Goal: Transaction & Acquisition: Purchase product/service

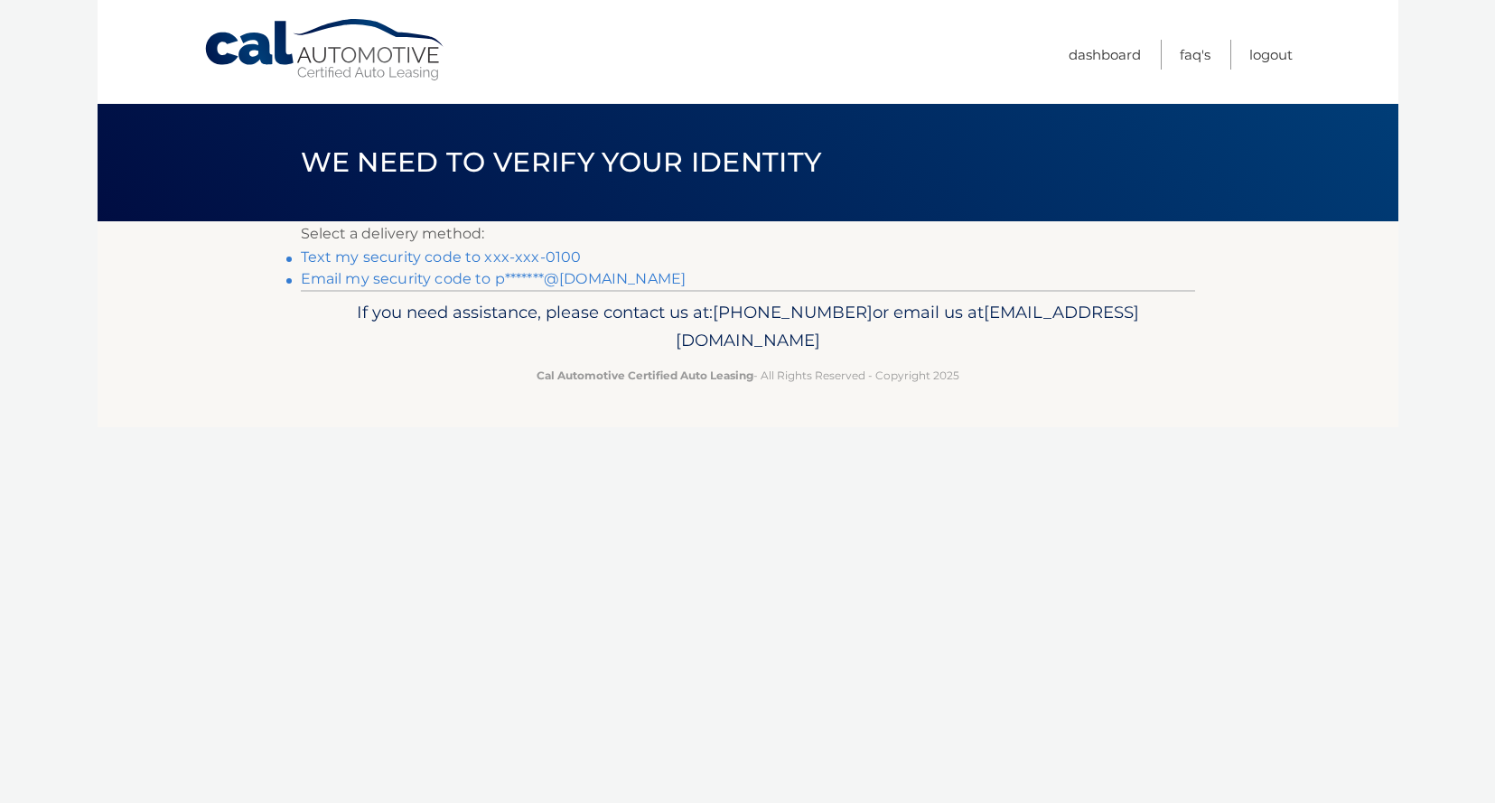
click at [491, 253] on link "Text my security code to xxx-xxx-0100" at bounding box center [441, 256] width 281 height 17
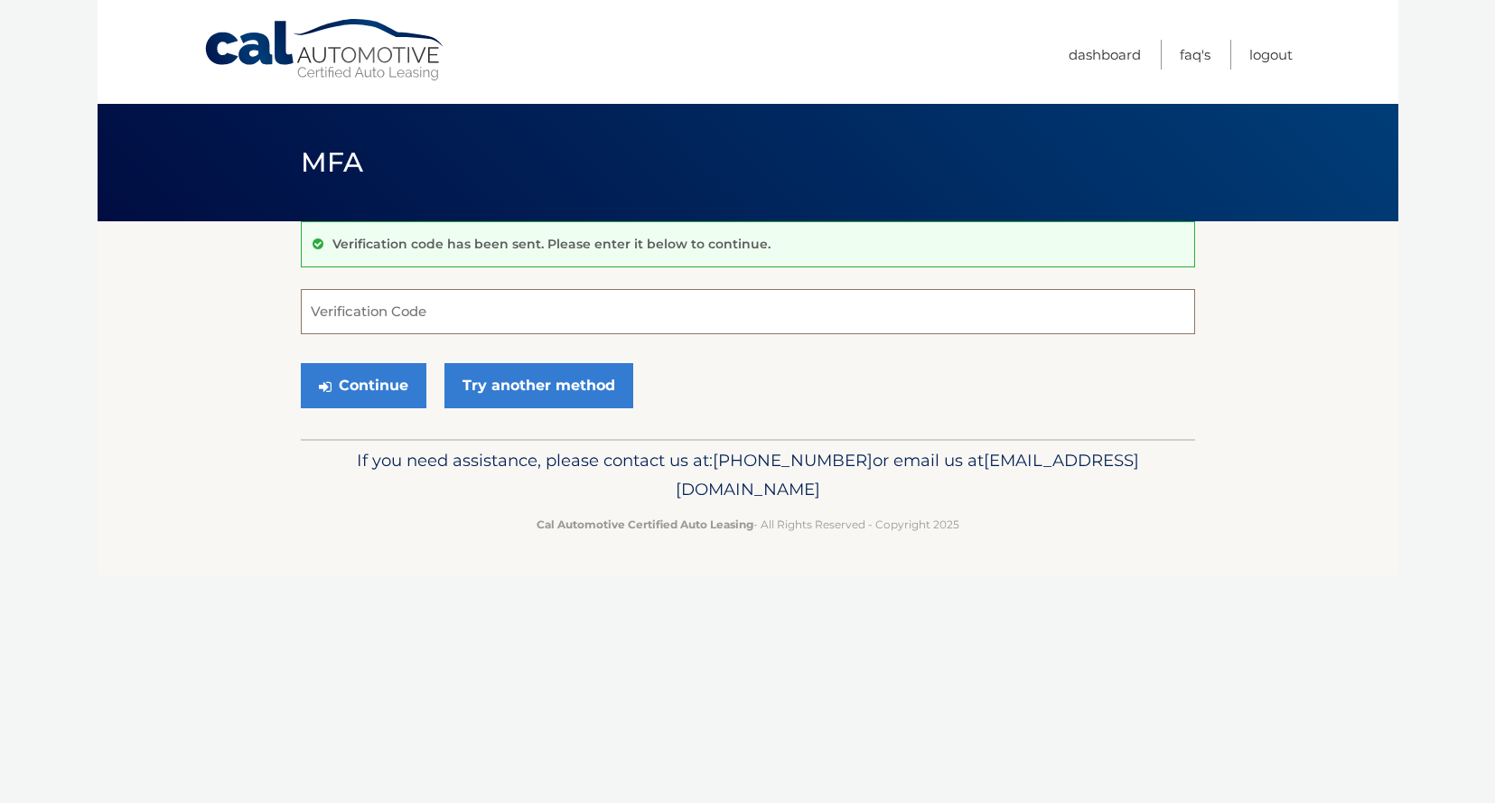
click at [676, 317] on input "Verification Code" at bounding box center [748, 311] width 894 height 45
type input "026386"
click at [301, 363] on button "Continue" at bounding box center [364, 385] width 126 height 45
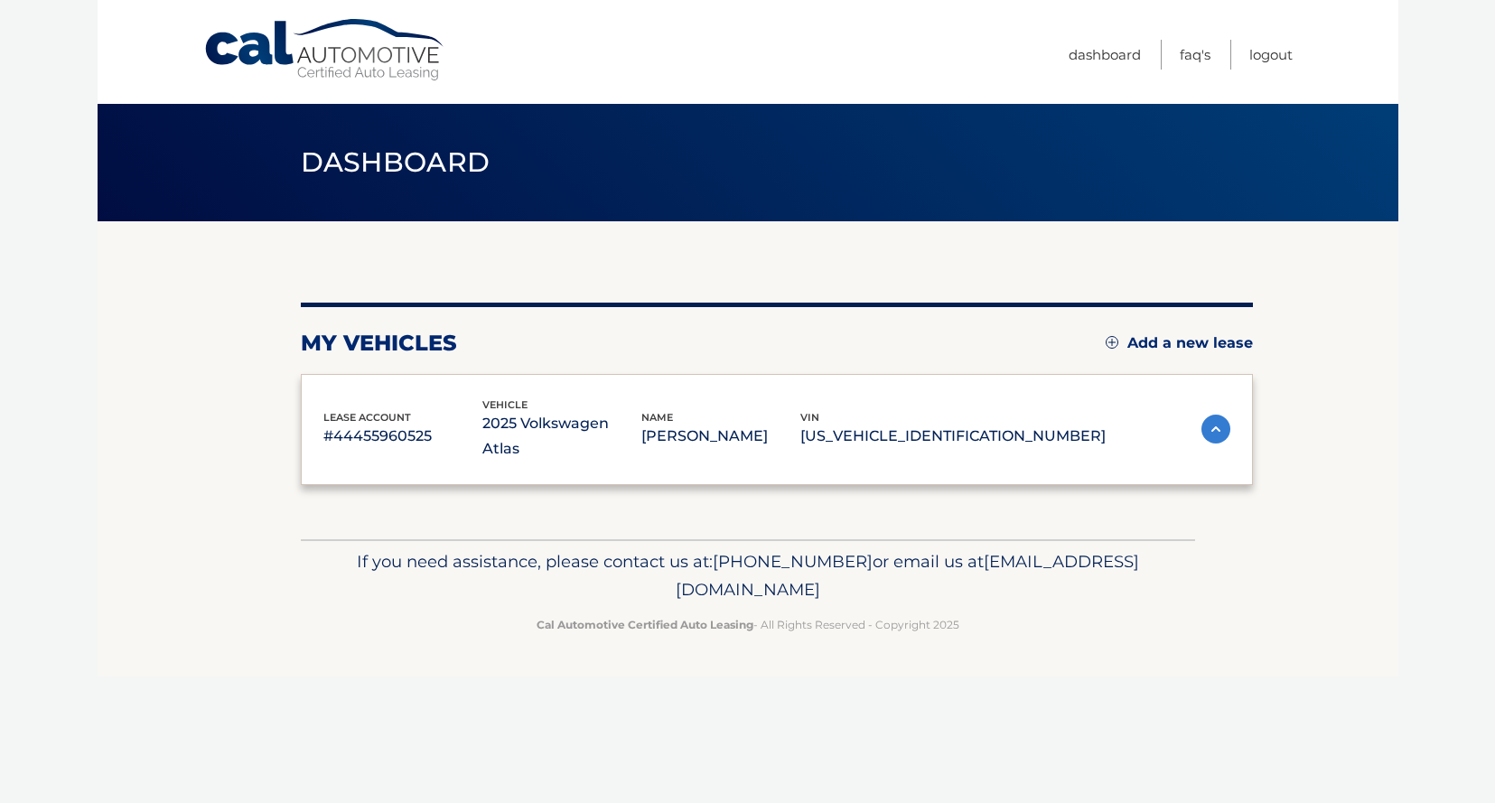
click at [342, 411] on span "lease account" at bounding box center [367, 417] width 88 height 13
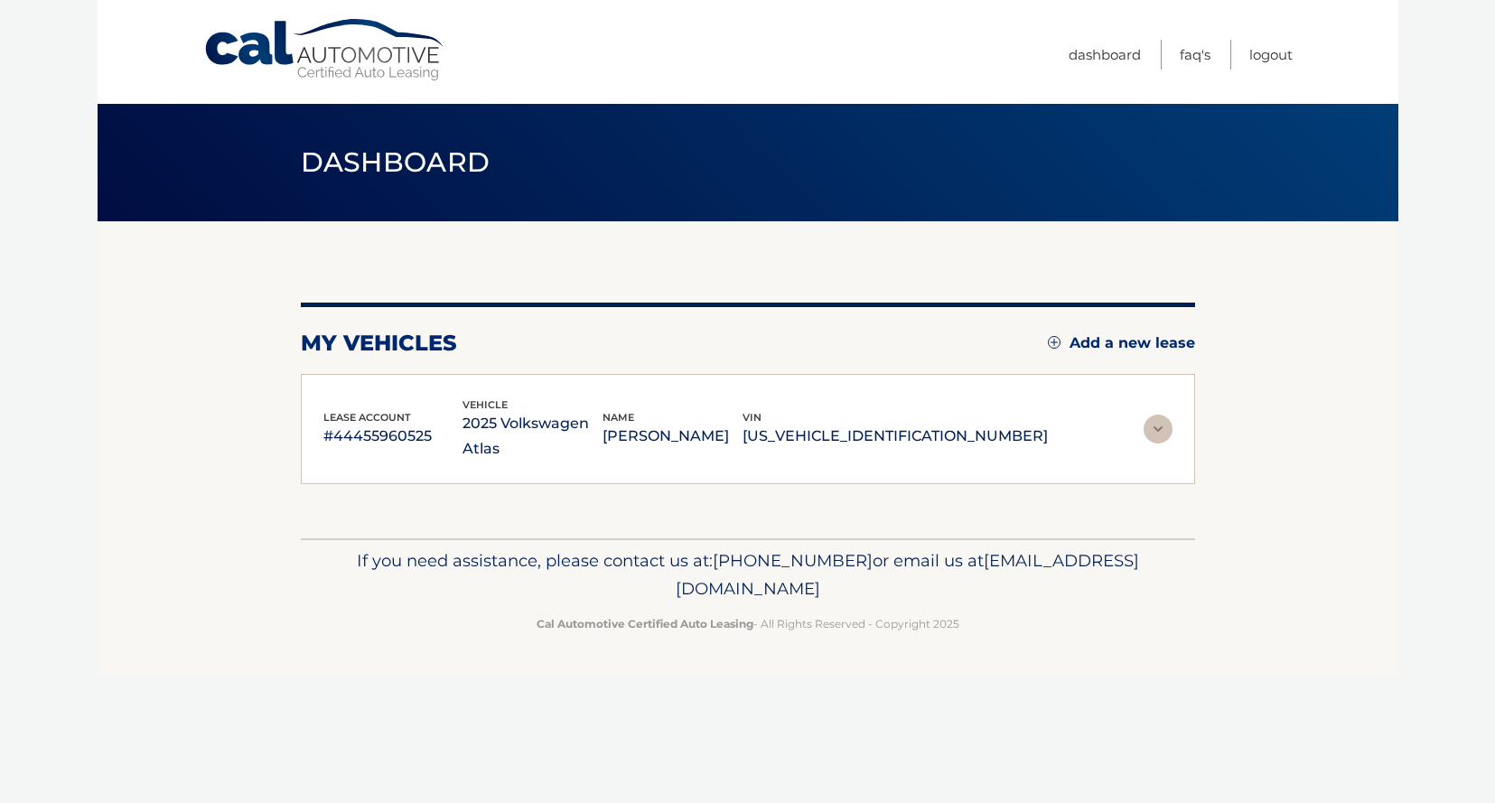
click at [375, 411] on span "lease account" at bounding box center [367, 417] width 88 height 13
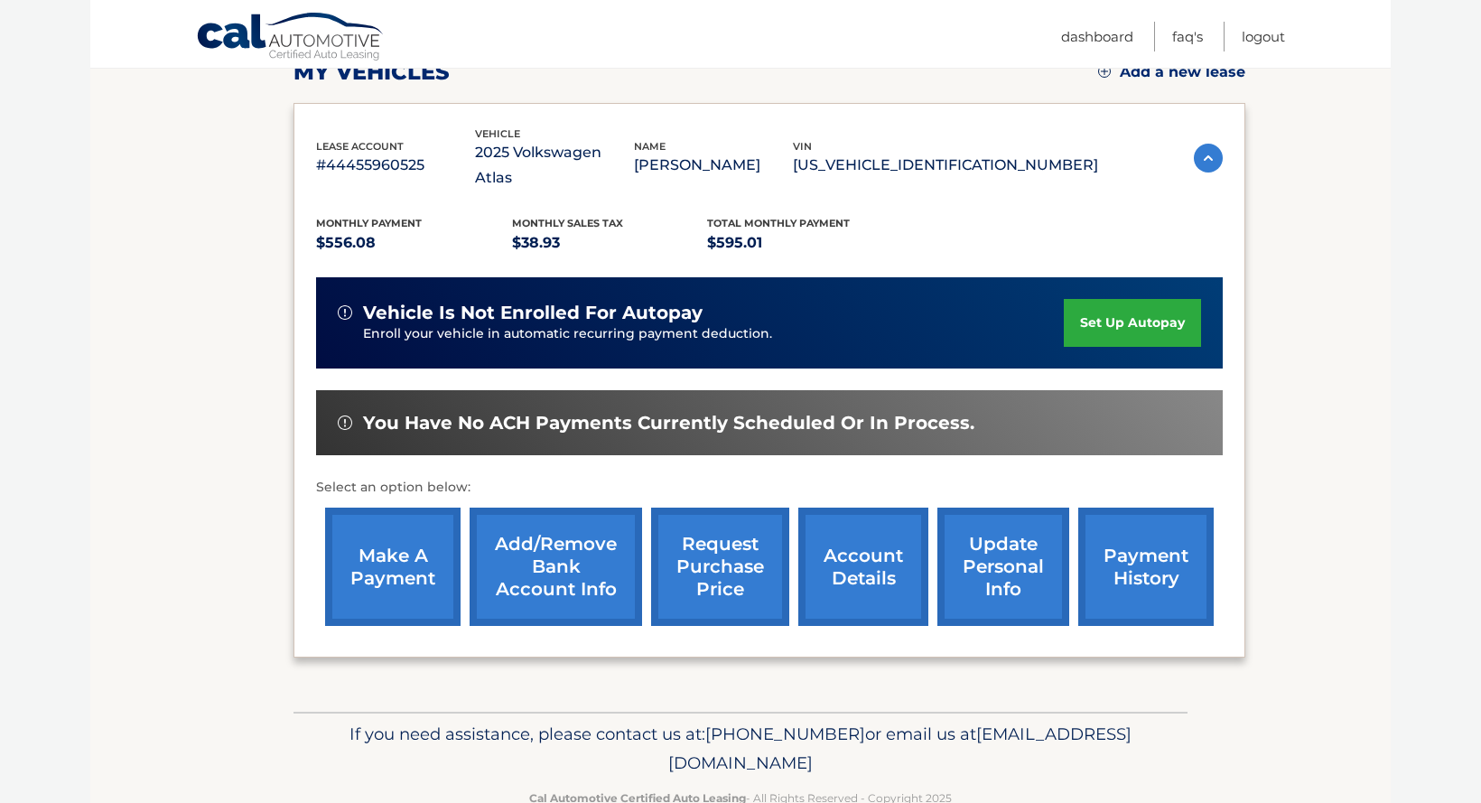
scroll to position [292, 0]
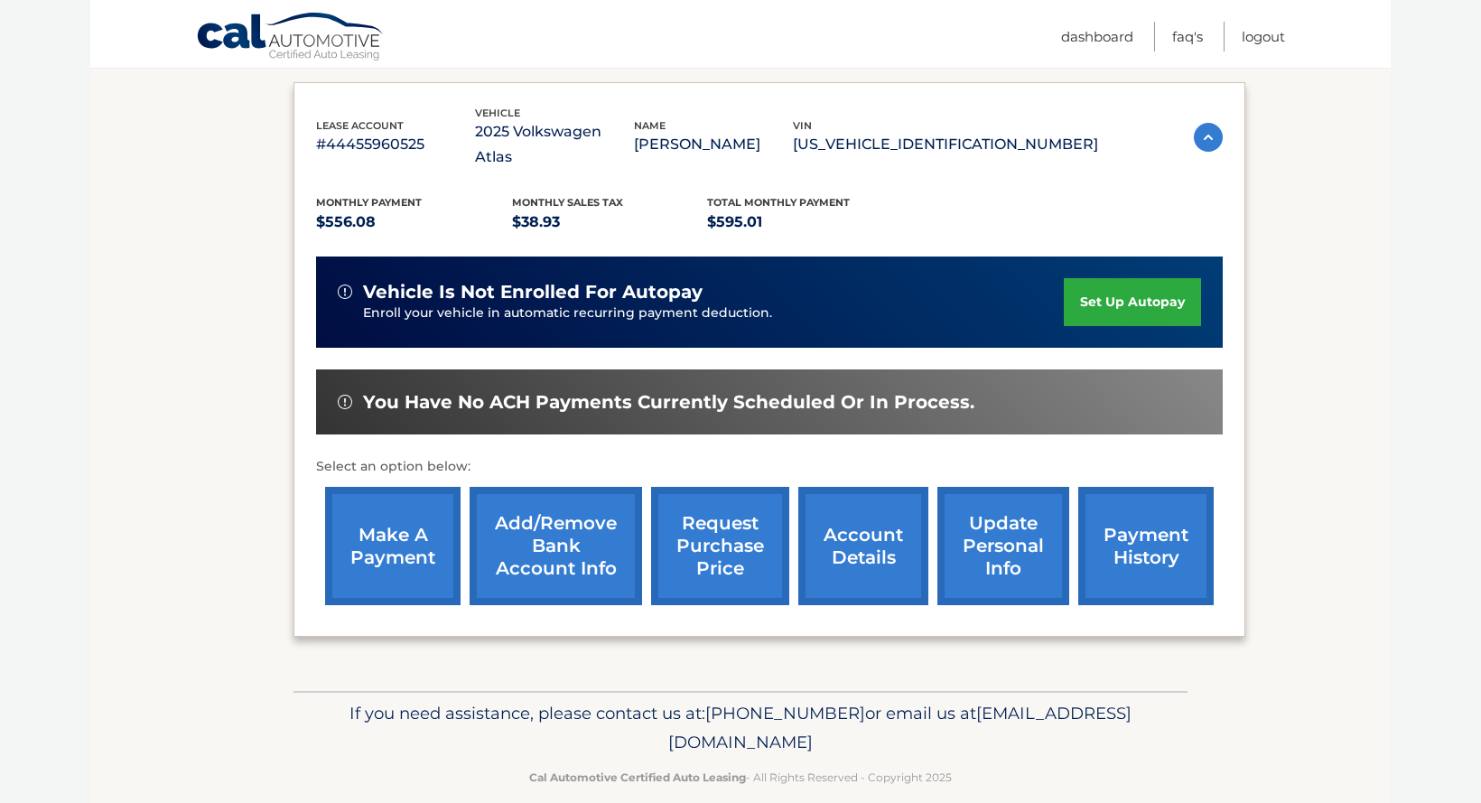
click at [379, 531] on link "make a payment" at bounding box center [393, 546] width 136 height 118
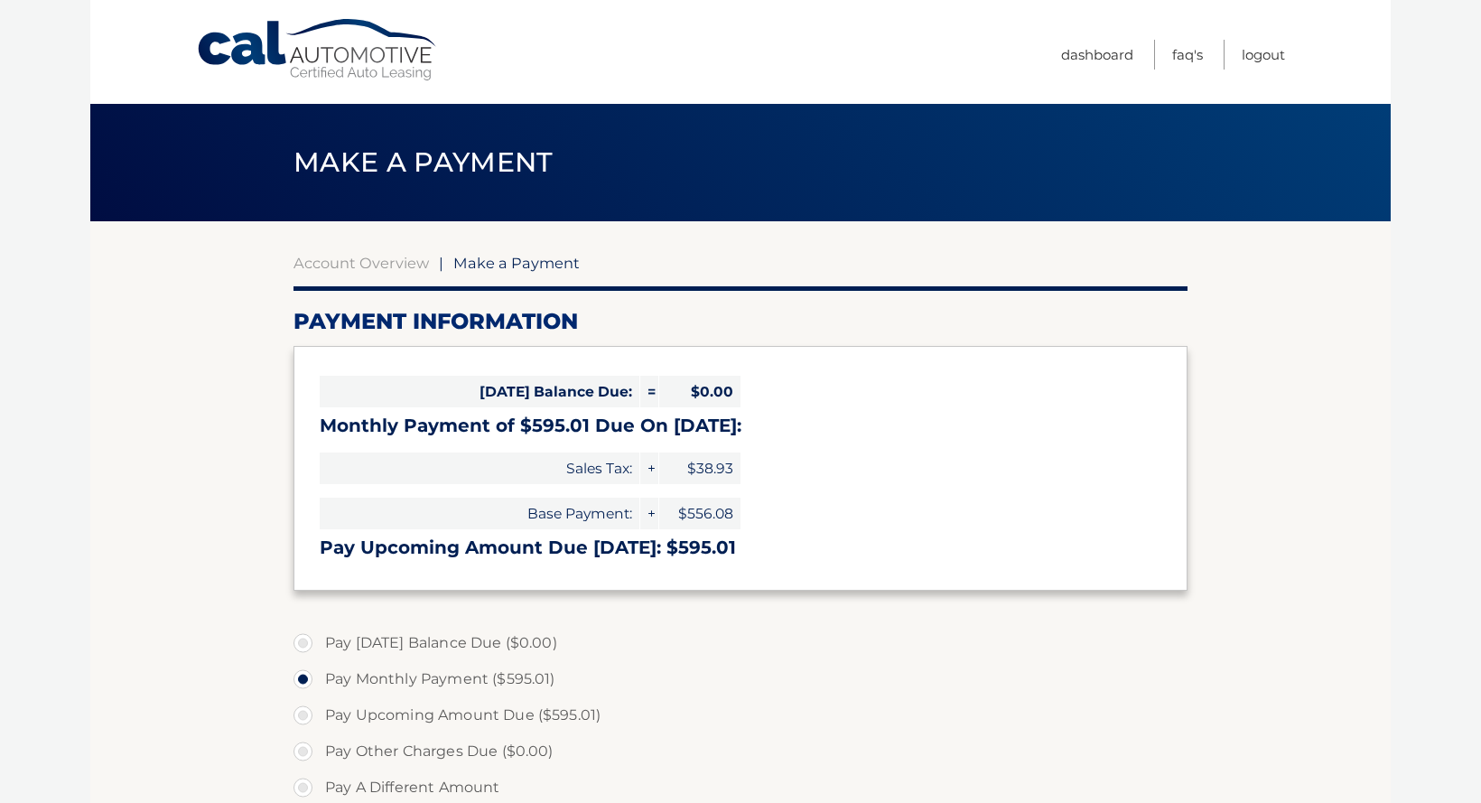
select select "OGUyYzhjNmEtNzJlZS00MjlkLTkzN2QtZDk2OWJhNzQ2ZDhm"
click at [354, 48] on link "Cal Automotive" at bounding box center [318, 50] width 244 height 64
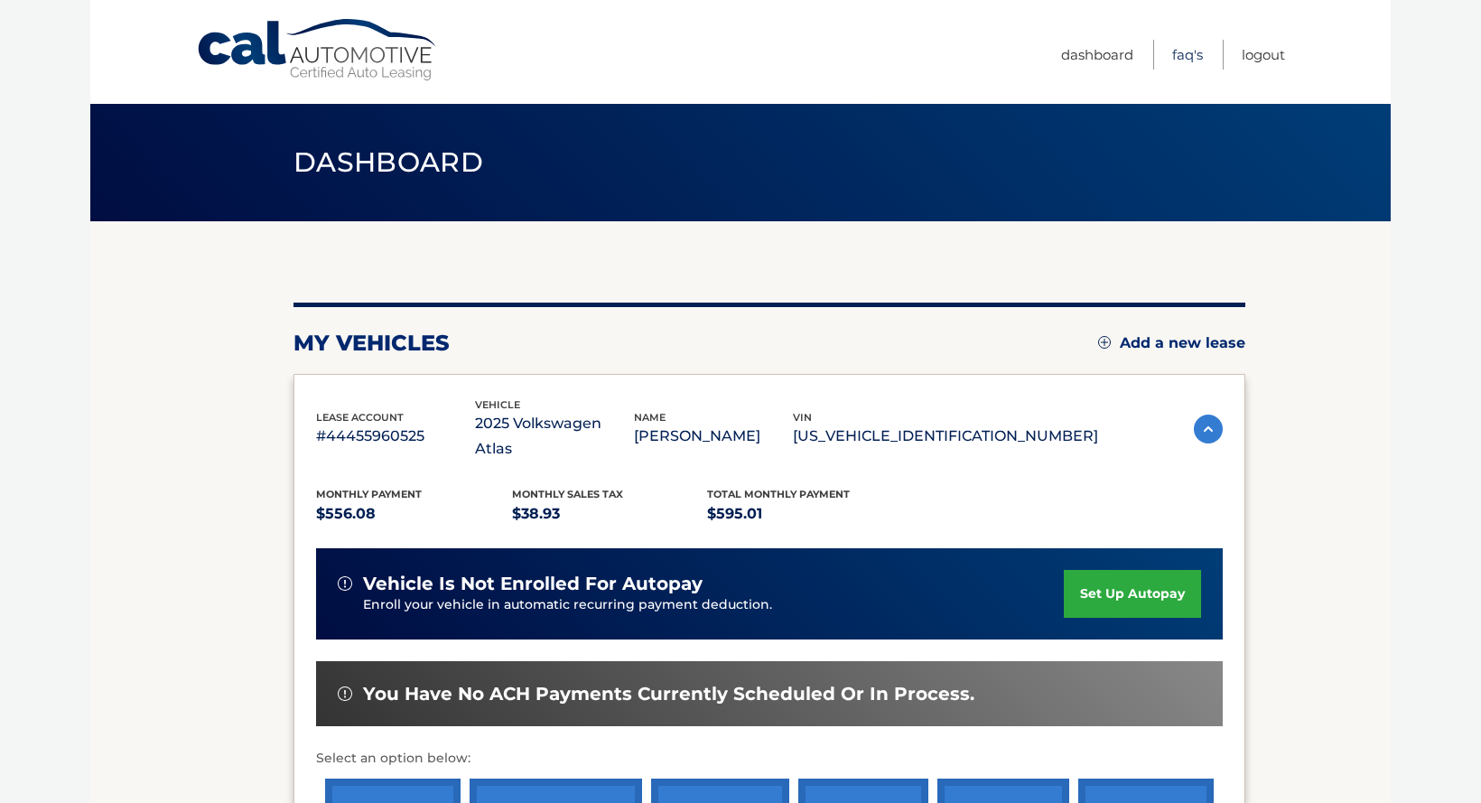
click at [1177, 55] on link "FAQ's" at bounding box center [1188, 55] width 31 height 30
